Goal: Information Seeking & Learning: Learn about a topic

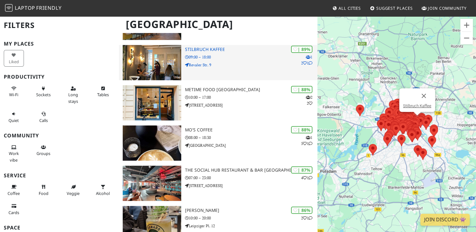
scroll to position [314, 0]
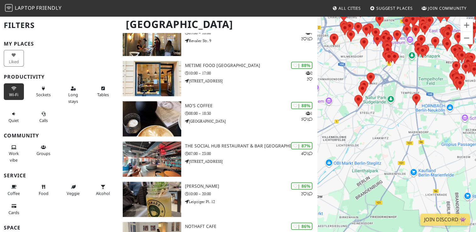
click at [11, 91] on button "Wi-Fi" at bounding box center [14, 91] width 20 height 17
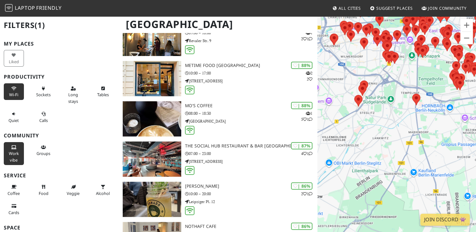
click at [16, 155] on span "Work vibe" at bounding box center [14, 157] width 10 height 12
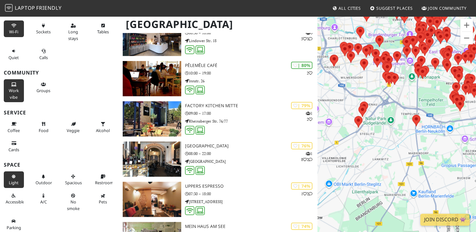
scroll to position [64, 0]
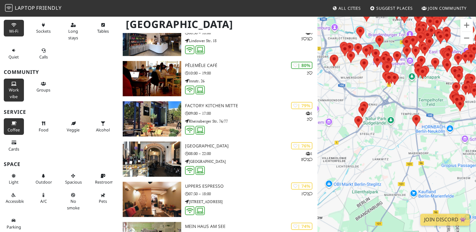
click at [11, 124] on icon at bounding box center [13, 124] width 5 height 4
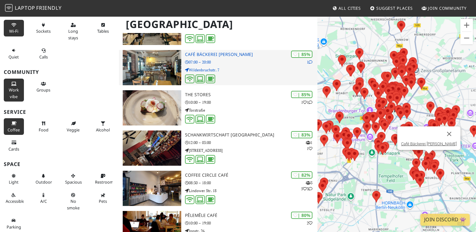
scroll to position [157, 0]
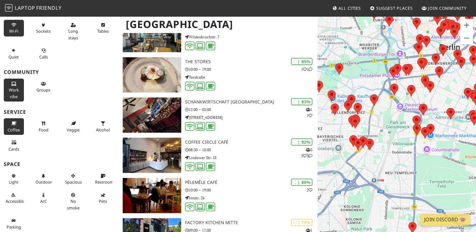
drag, startPoint x: 342, startPoint y: 162, endPoint x: 374, endPoint y: 97, distance: 71.3
click at [374, 97] on div "Um von einem Element zum anderen zu gelangen, drückst du die Pfeiltasten entspr…" at bounding box center [396, 132] width 158 height 232
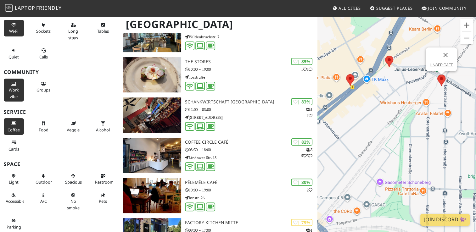
click at [439, 82] on img at bounding box center [441, 81] width 8 height 12
click at [390, 62] on img at bounding box center [389, 62] width 8 height 12
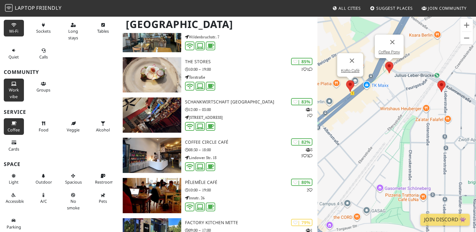
click at [351, 85] on img at bounding box center [350, 86] width 8 height 12
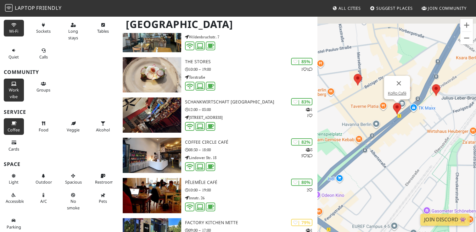
drag, startPoint x: 332, startPoint y: 93, endPoint x: 392, endPoint y: 120, distance: 66.1
click at [392, 120] on div "Um von einem Element zum anderen zu gelangen, drückst du die Pfeiltasten entspr…" at bounding box center [396, 132] width 158 height 232
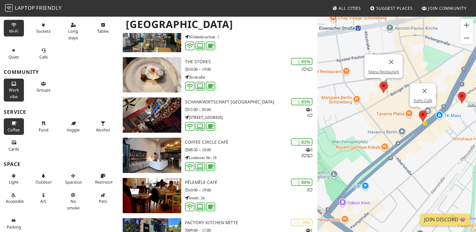
click at [383, 86] on img at bounding box center [383, 87] width 8 height 12
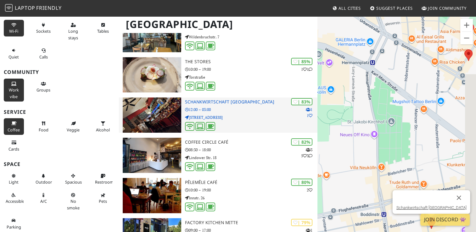
scroll to position [0, 0]
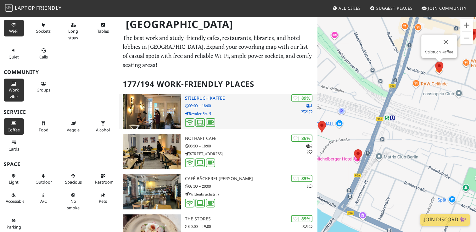
click at [209, 94] on div "| 89% 1 2 1 Stilbruch Kaffee 09:00 – 18:00 Revaler Str. 9" at bounding box center [251, 111] width 132 height 35
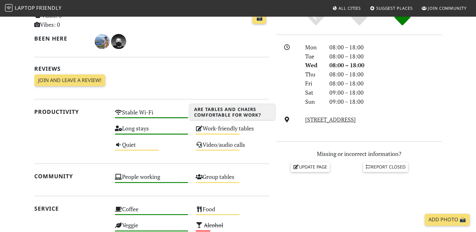
scroll to position [283, 0]
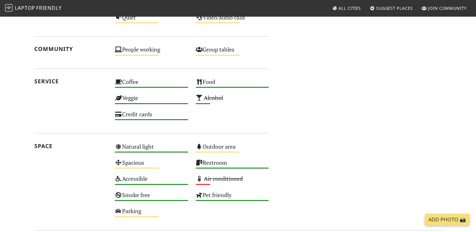
scroll to position [283, 0]
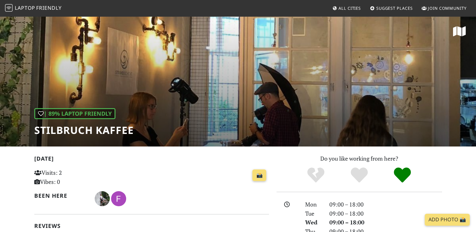
click at [176, 100] on div "| 89% Laptop Friendly Stilbruch Kaffee" at bounding box center [238, 81] width 476 height 131
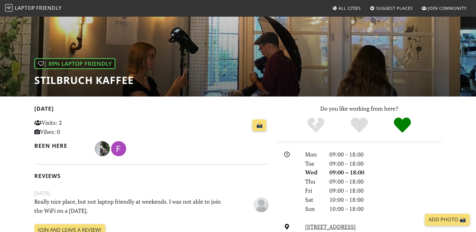
scroll to position [126, 0]
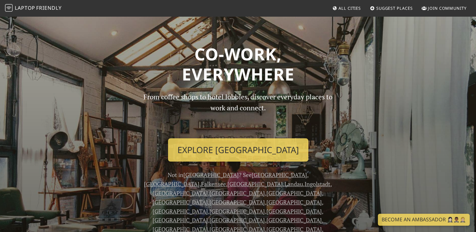
click at [353, 6] on span "All Cities" at bounding box center [349, 8] width 22 height 6
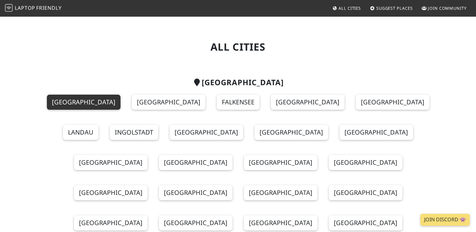
click at [82, 102] on link "[GEOGRAPHIC_DATA]" at bounding box center [84, 102] width 74 height 15
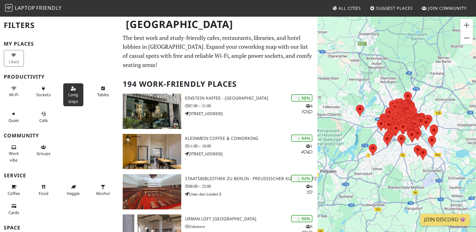
click at [72, 96] on span "Long stays" at bounding box center [73, 98] width 10 height 12
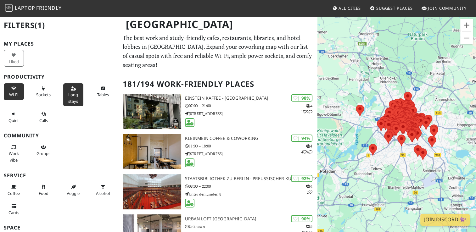
click at [10, 89] on button "Wi-Fi" at bounding box center [14, 91] width 20 height 17
click at [42, 96] on span "Sockets" at bounding box center [43, 95] width 14 height 6
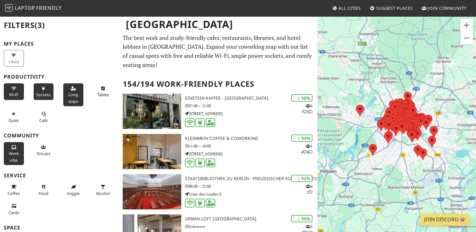
click at [9, 152] on span "Work vibe" at bounding box center [14, 157] width 10 height 12
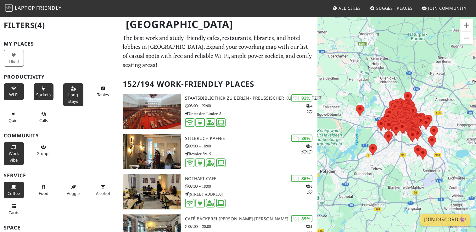
click at [15, 191] on span "Coffee" at bounding box center [14, 194] width 12 height 6
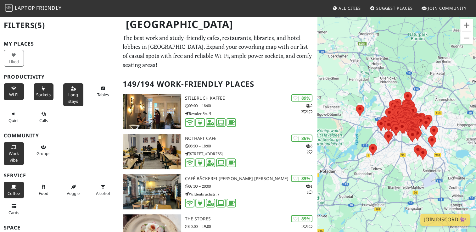
click at [15, 191] on span "Coffee" at bounding box center [14, 194] width 12 height 6
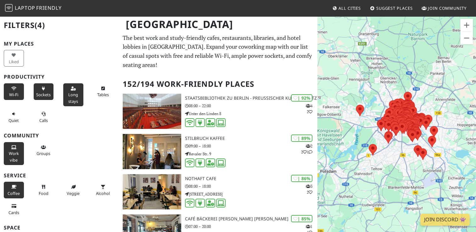
click at [15, 191] on span "Coffee" at bounding box center [14, 194] width 12 height 6
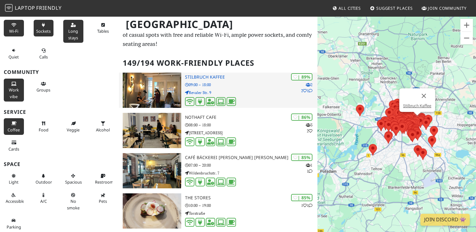
scroll to position [31, 0]
